Goal: Find contact information: Find contact information

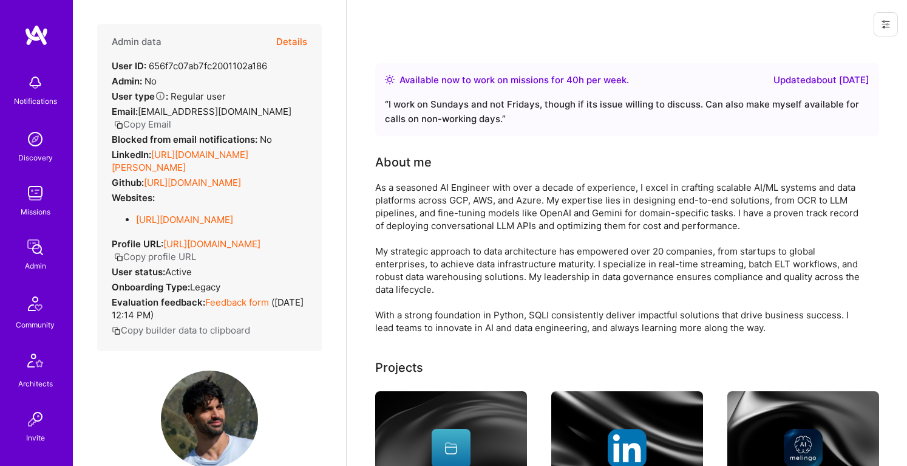
scroll to position [69, 0]
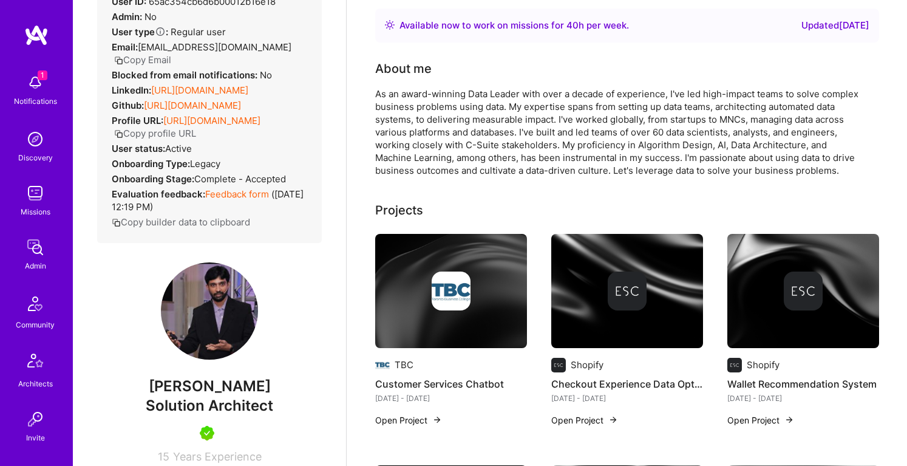
scroll to position [99, 0]
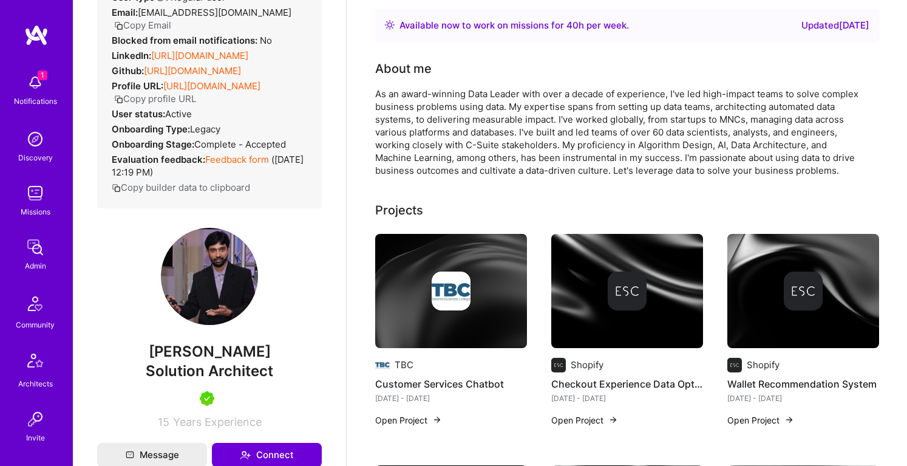
click at [217, 361] on span "[PERSON_NAME]" at bounding box center [209, 351] width 225 height 18
copy span "[PERSON_NAME]"
click at [243, 379] on span "Solution Architect" at bounding box center [209, 371] width 127 height 18
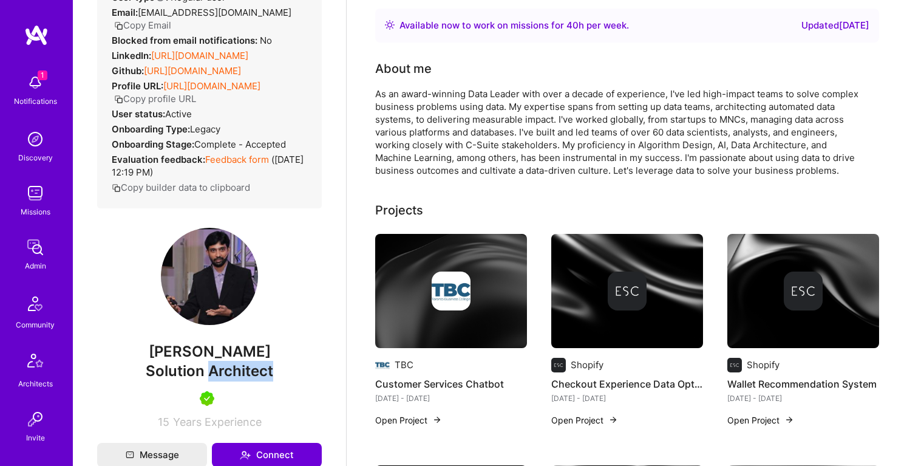
click at [243, 379] on span "Solution Architect" at bounding box center [209, 371] width 127 height 18
copy span "Solution Architect"
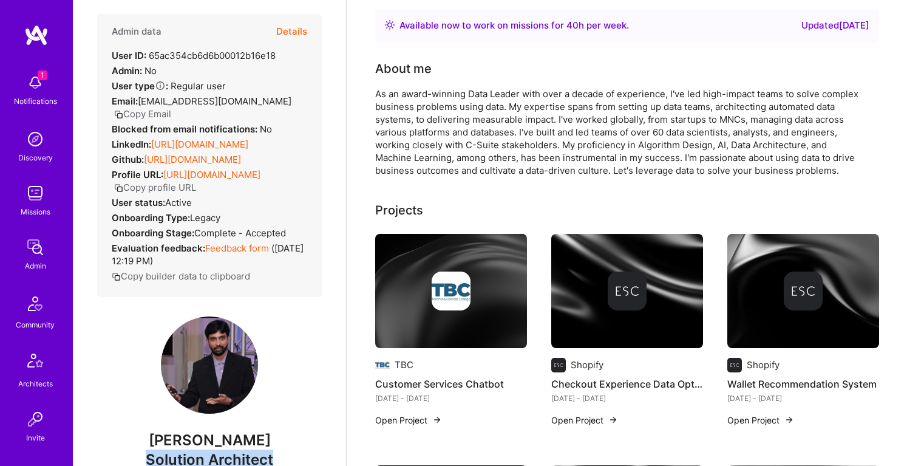
scroll to position [5, 0]
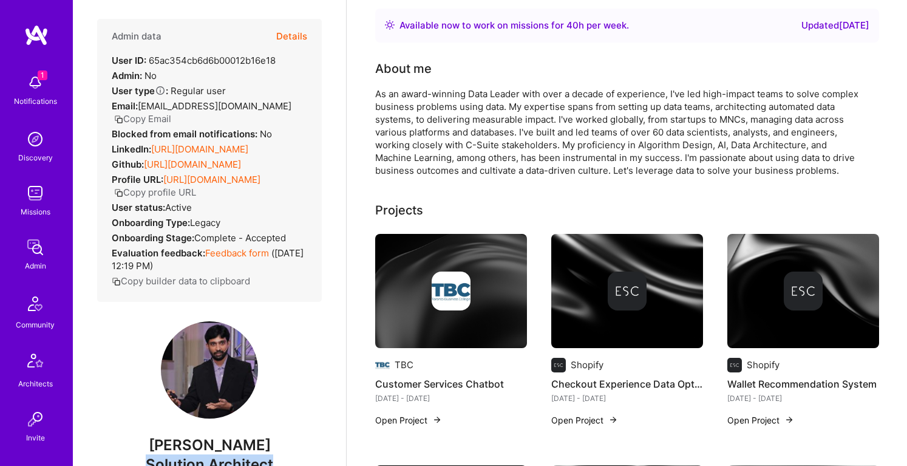
click at [149, 121] on button "Copy Email" at bounding box center [142, 118] width 57 height 13
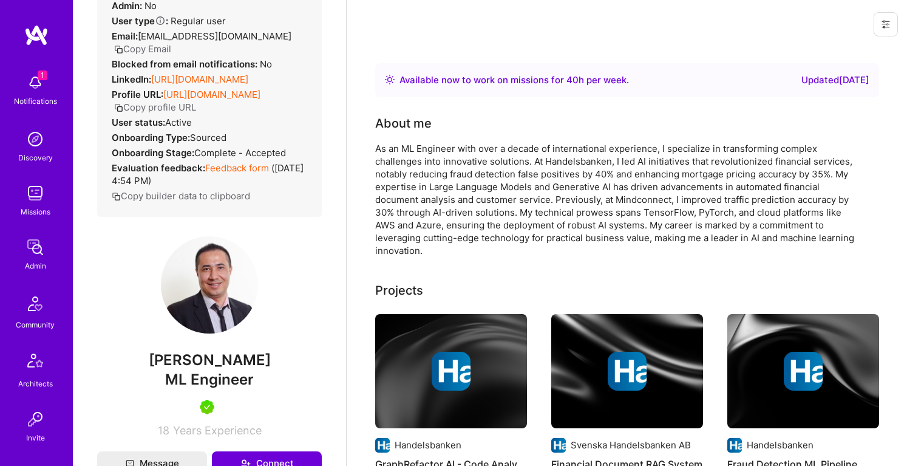
scroll to position [90, 0]
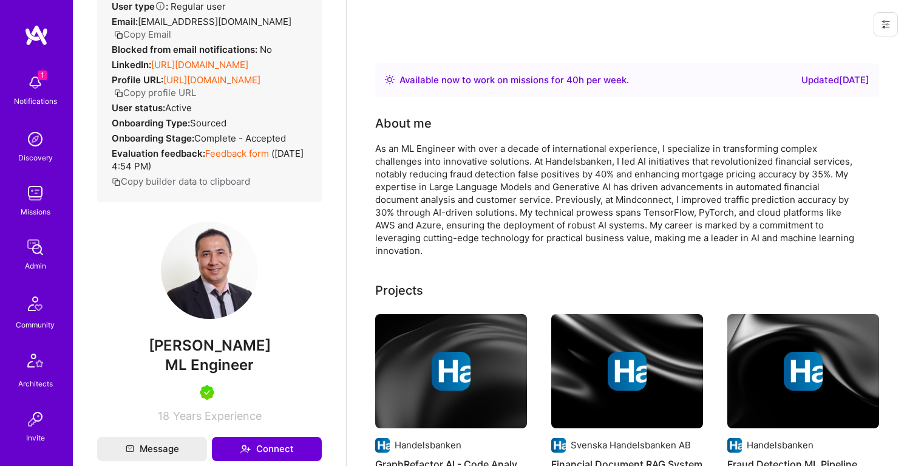
click at [203, 343] on span "Alim Polat" at bounding box center [209, 345] width 225 height 18
copy span "Alim Polat"
click at [224, 362] on span "ML Engineer" at bounding box center [209, 365] width 89 height 18
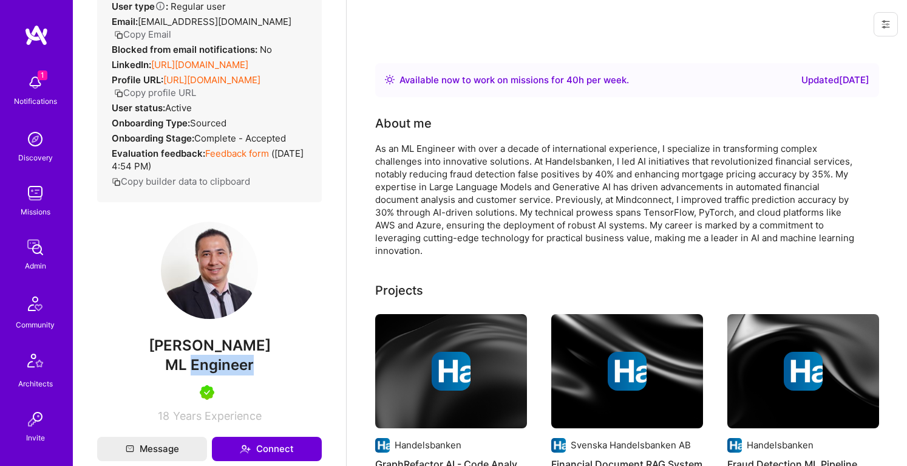
click at [224, 362] on span "ML Engineer" at bounding box center [209, 365] width 89 height 18
copy span "ML Engineer"
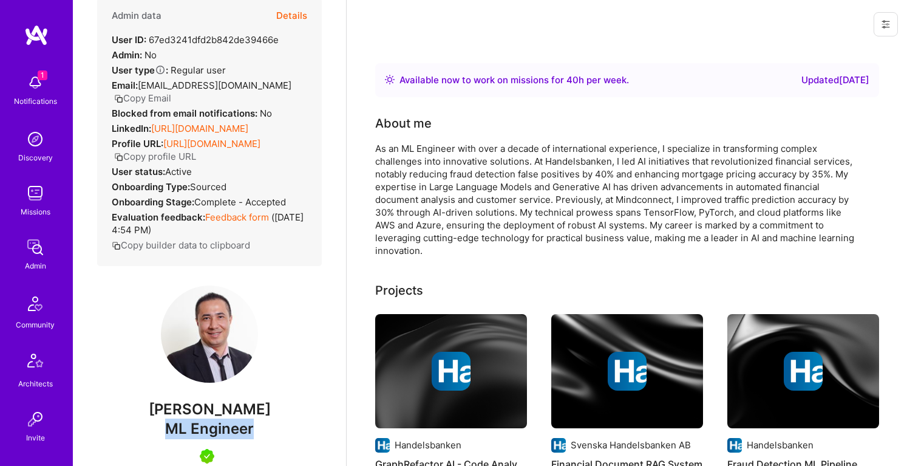
scroll to position [0, 0]
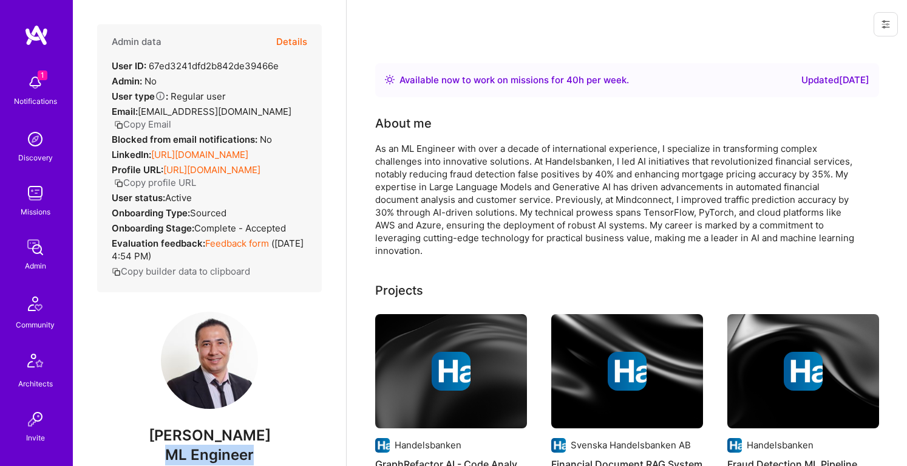
click at [171, 118] on button "Copy Email" at bounding box center [142, 124] width 57 height 13
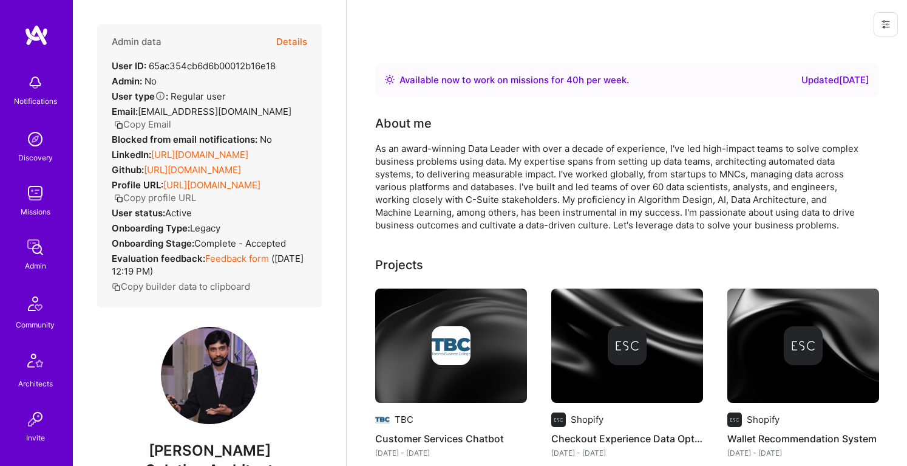
scroll to position [71, 0]
